Goal: Contribute content: Contribute content

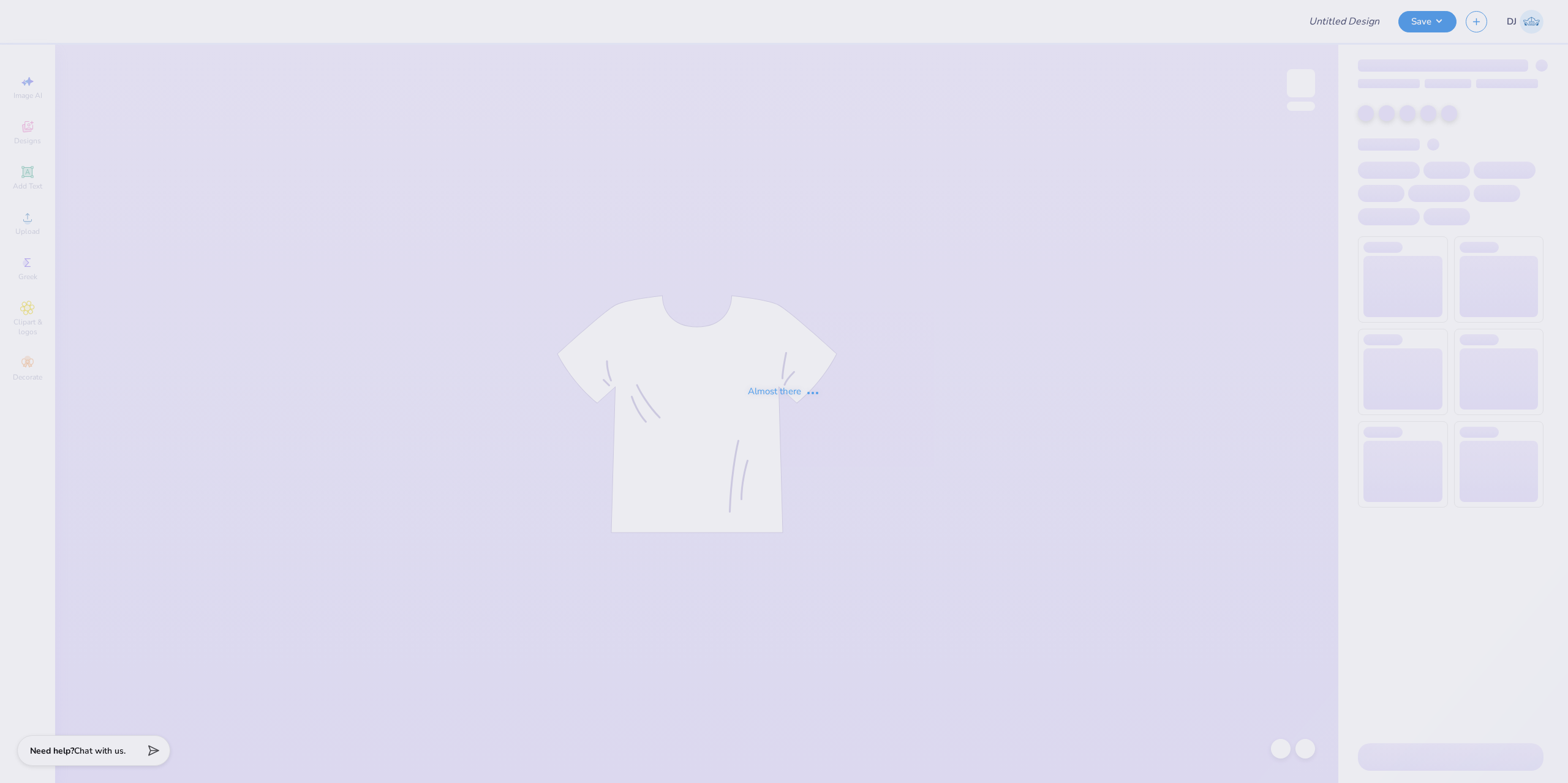
type input "retro rose shirt"
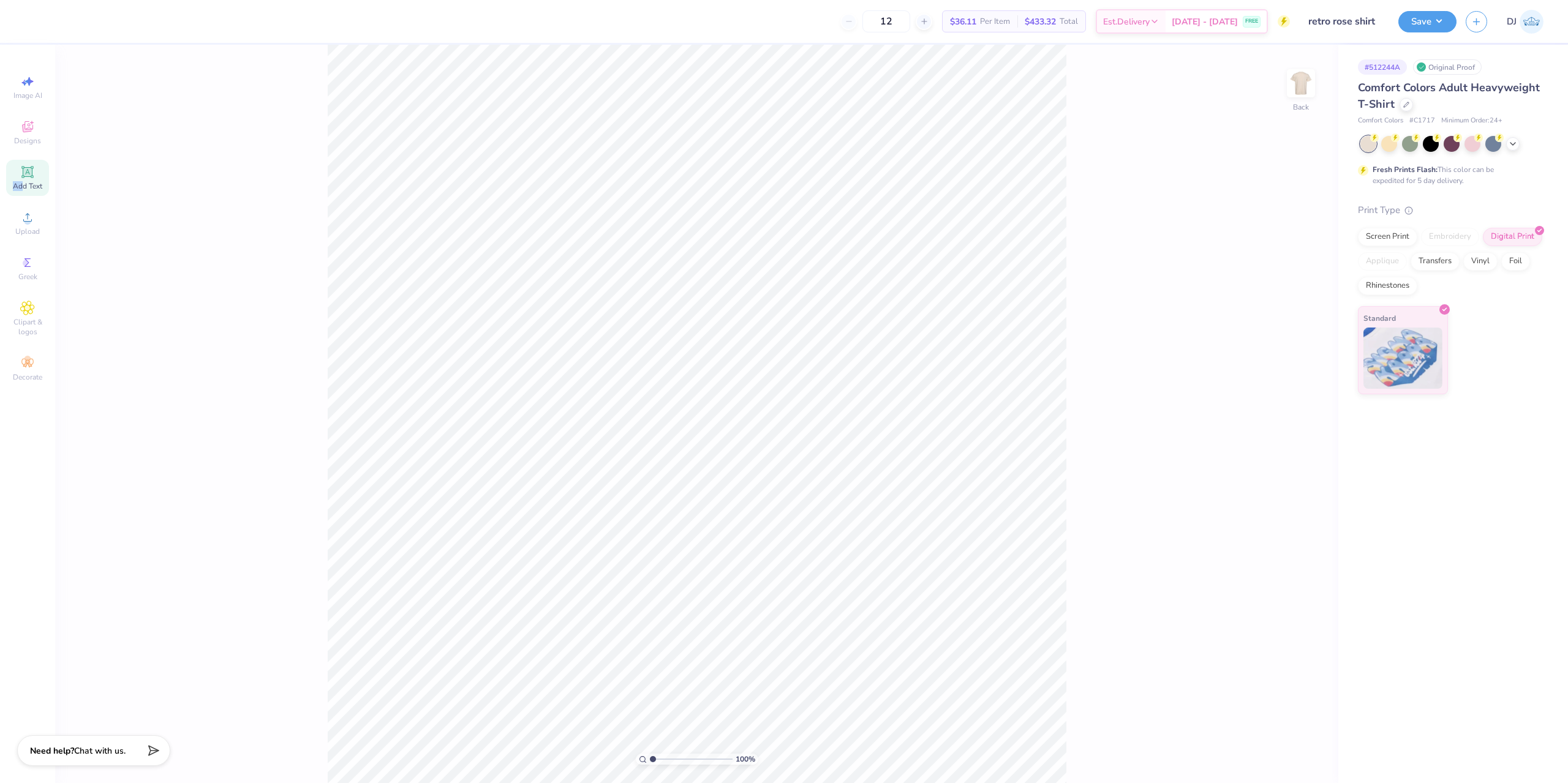
click at [23, 180] on div "Add Text" at bounding box center [27, 177] width 43 height 36
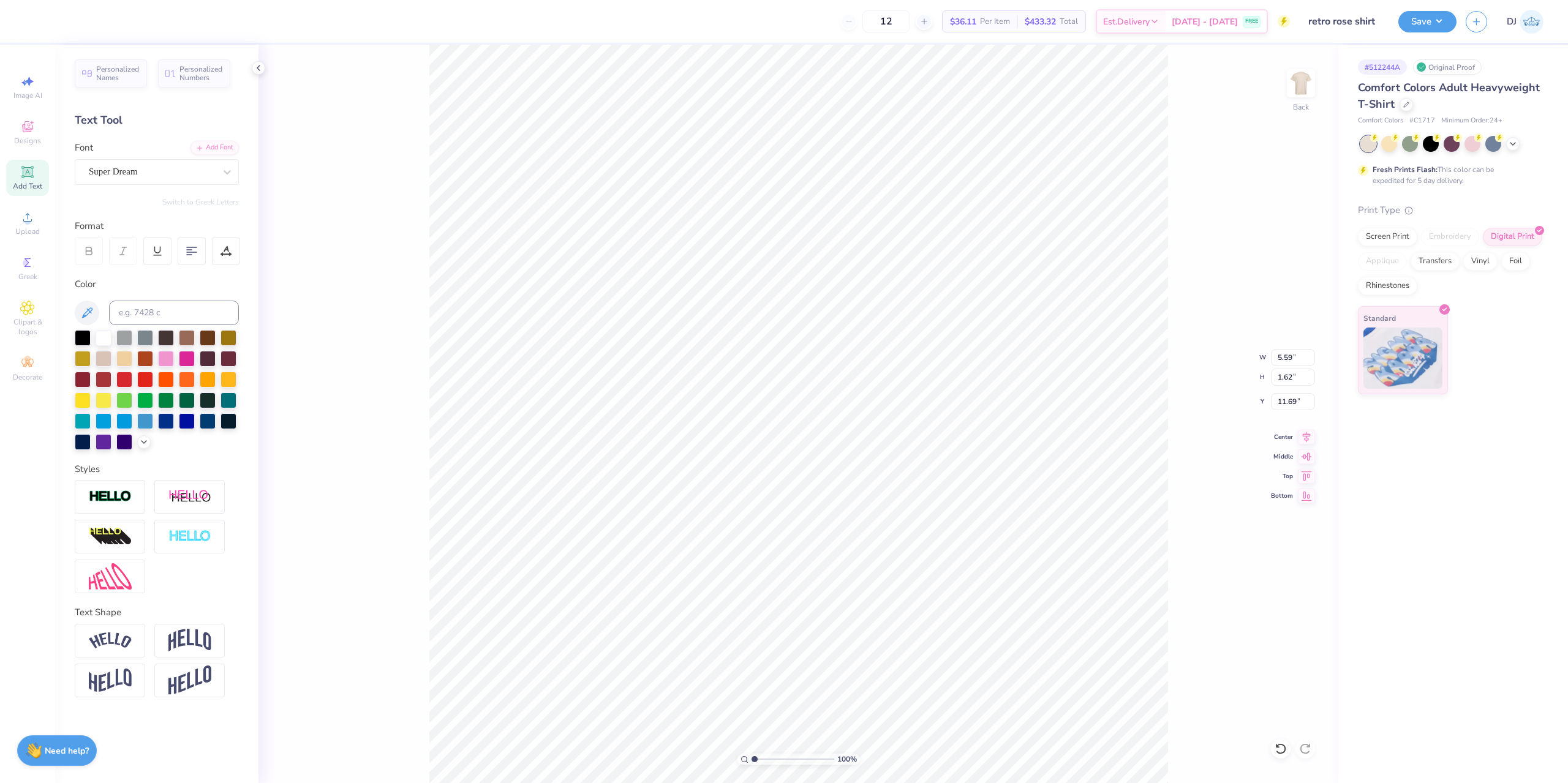
type textarea "®"
drag, startPoint x: 384, startPoint y: 301, endPoint x: 395, endPoint y: 317, distance: 19.4
click at [385, 301] on div "100 % Back" at bounding box center [798, 414] width 1080 height 739
type input "12.70"
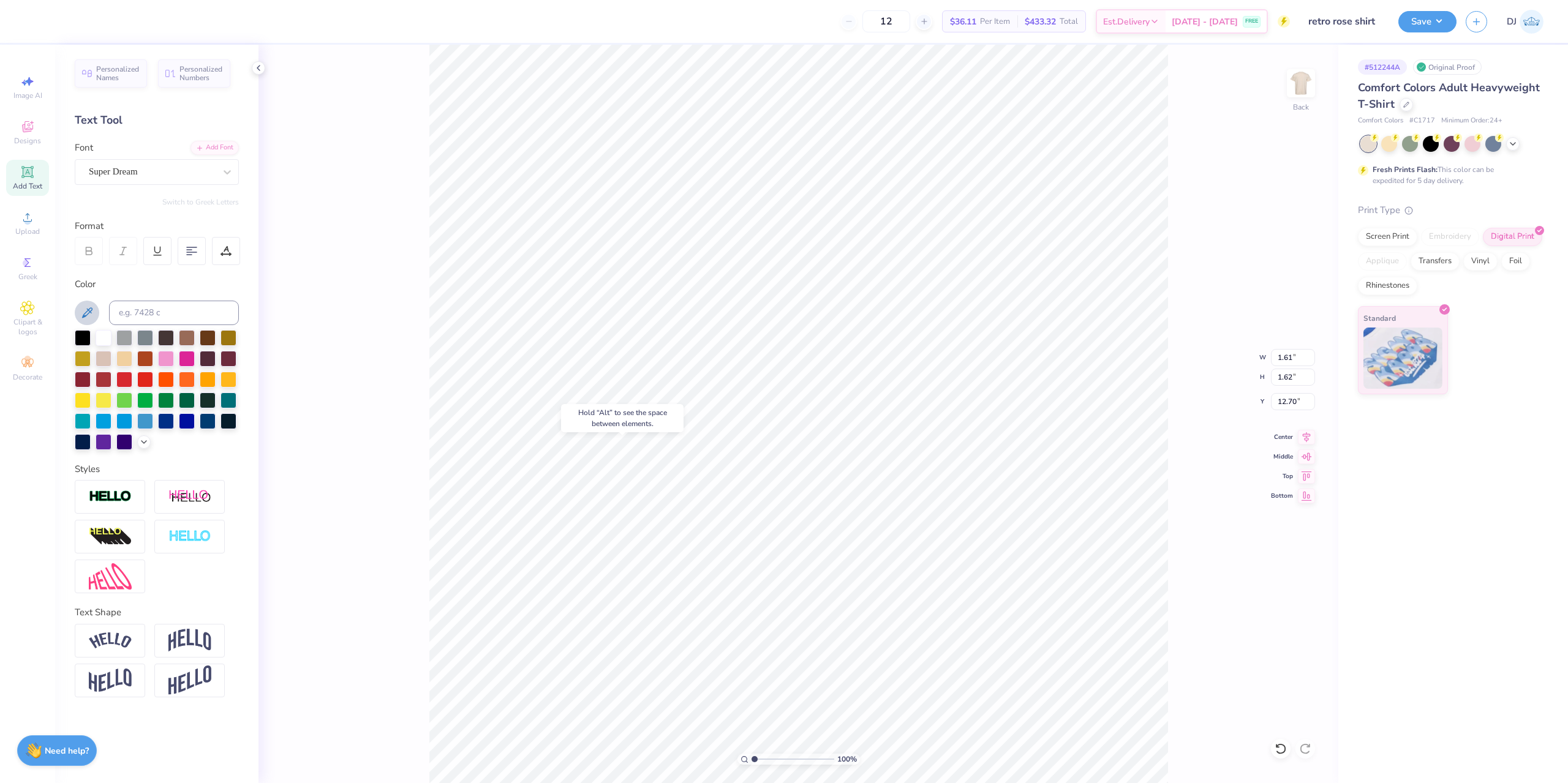
click at [80, 312] on icon at bounding box center [87, 313] width 15 height 15
click at [128, 171] on div "Super Dream" at bounding box center [151, 172] width 129 height 19
type input "times new"
type input "1.67"
type input "1.61"
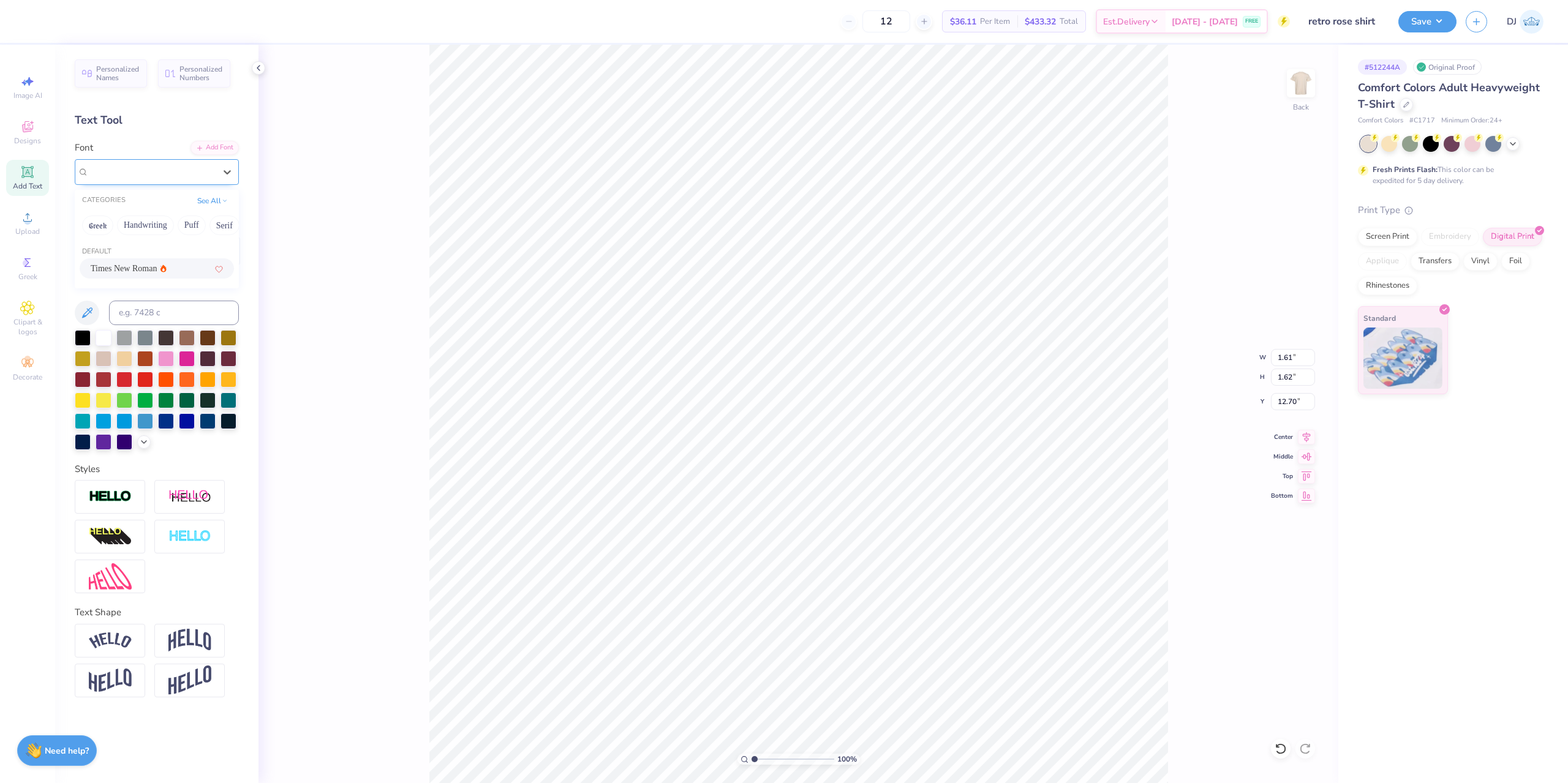
type input "12.57"
type input "12.06"
type input "8.85"
type input "3.00"
type input "1.67"
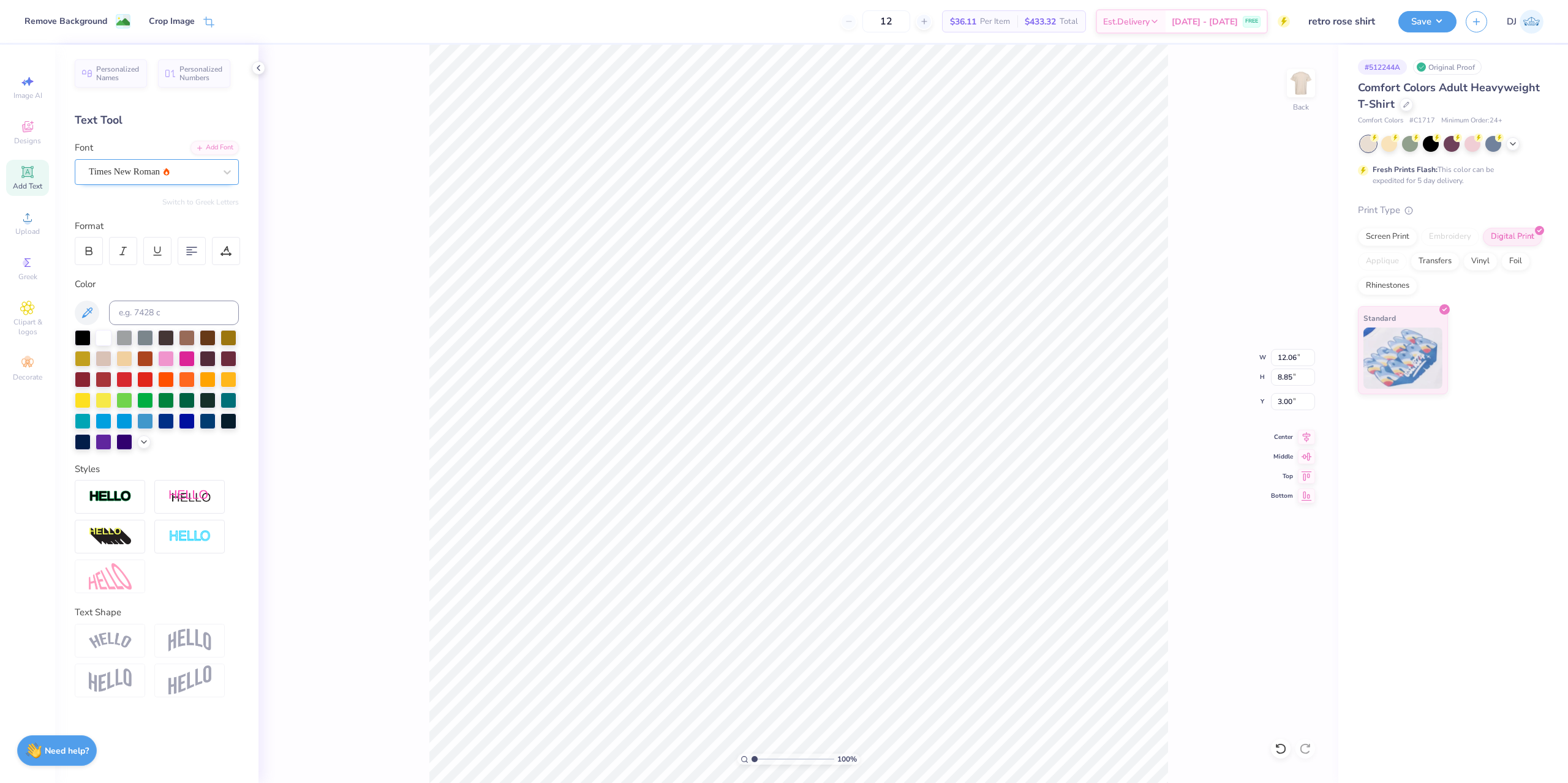
type input "1.61"
type input "12.50"
type input "0.22"
type input "0.21"
type input "12.31"
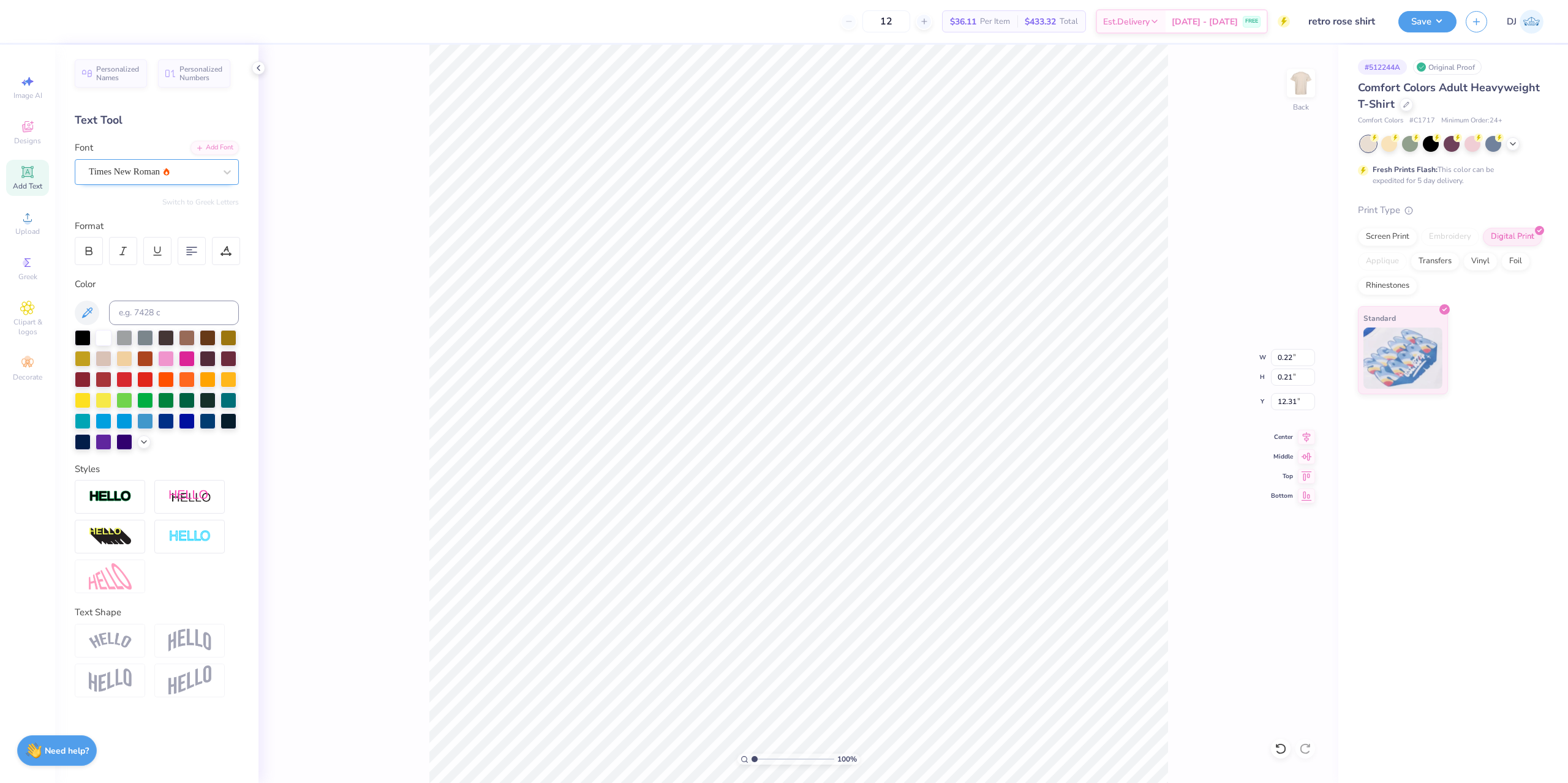
type input "10.90"
click at [1430, 18] on button "Save" at bounding box center [1427, 19] width 58 height 21
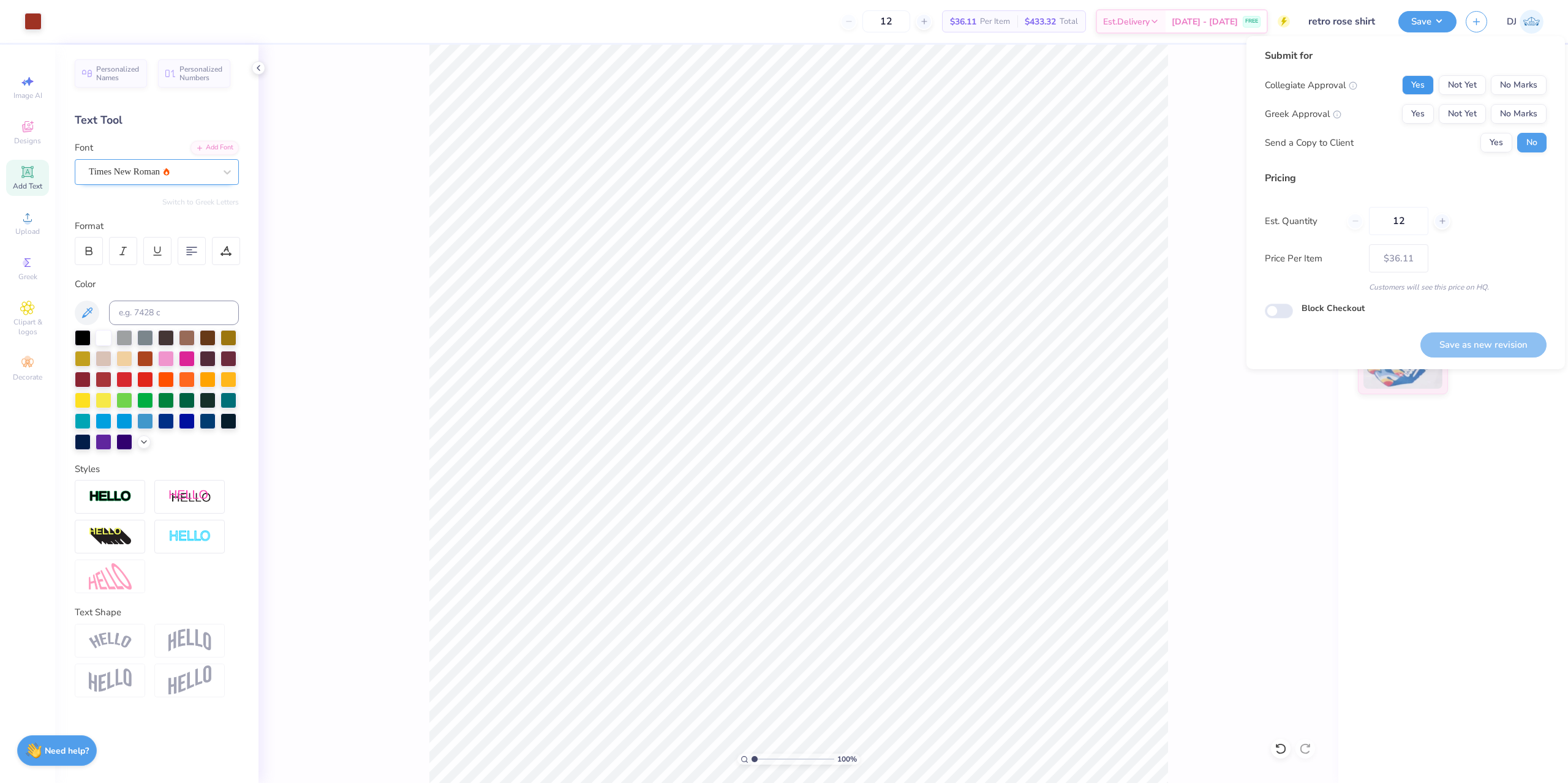
click at [1430, 80] on button "Yes" at bounding box center [1417, 85] width 32 height 20
click at [1518, 112] on button "No Marks" at bounding box center [1519, 114] width 56 height 20
click at [1493, 334] on button "Save as new revision" at bounding box center [1483, 345] width 126 height 25
type input "$36.11"
